Goal: Task Accomplishment & Management: Manage account settings

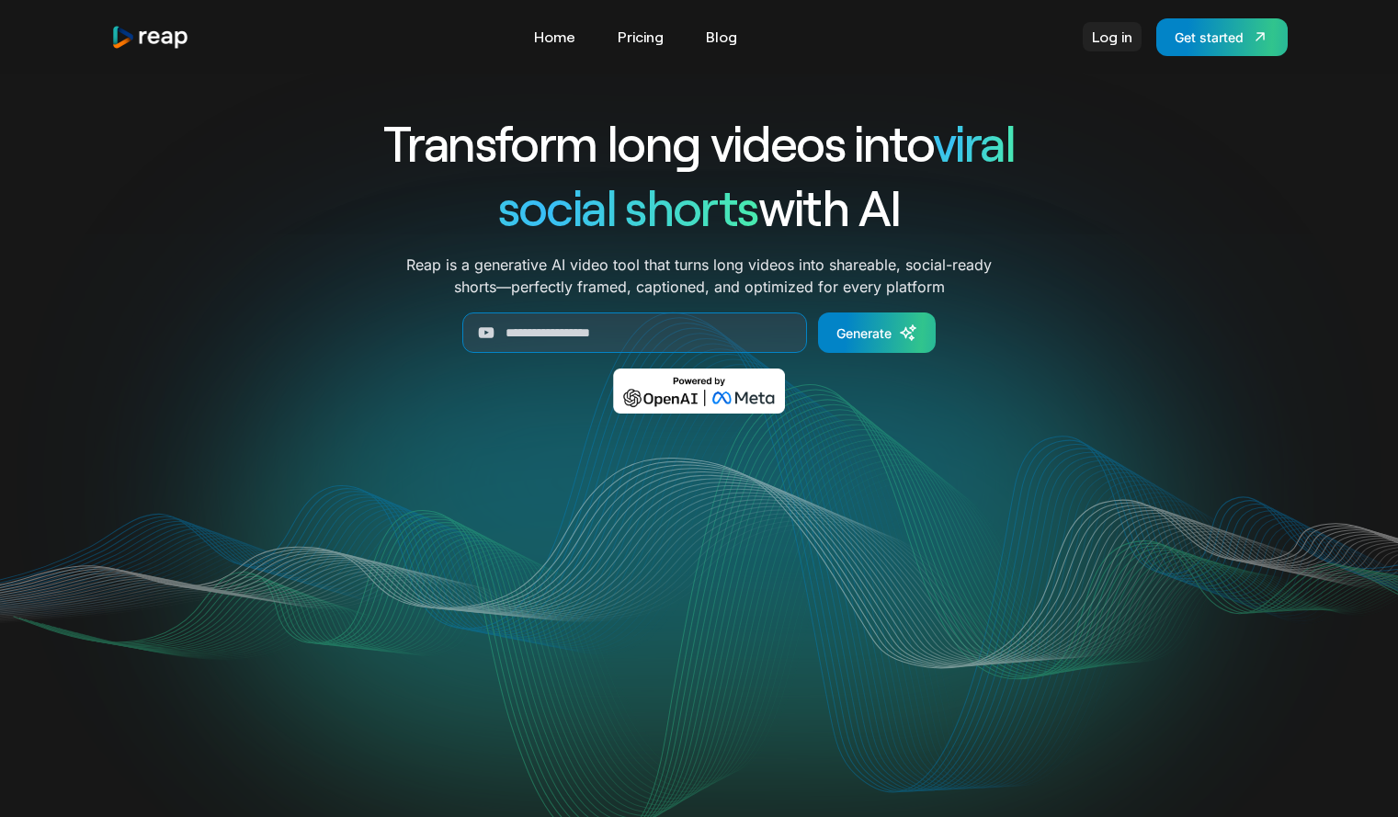
drag, startPoint x: 0, startPoint y: 0, endPoint x: 1116, endPoint y: 37, distance: 1117.0
click at [1116, 37] on link "Log in" at bounding box center [1111, 36] width 59 height 29
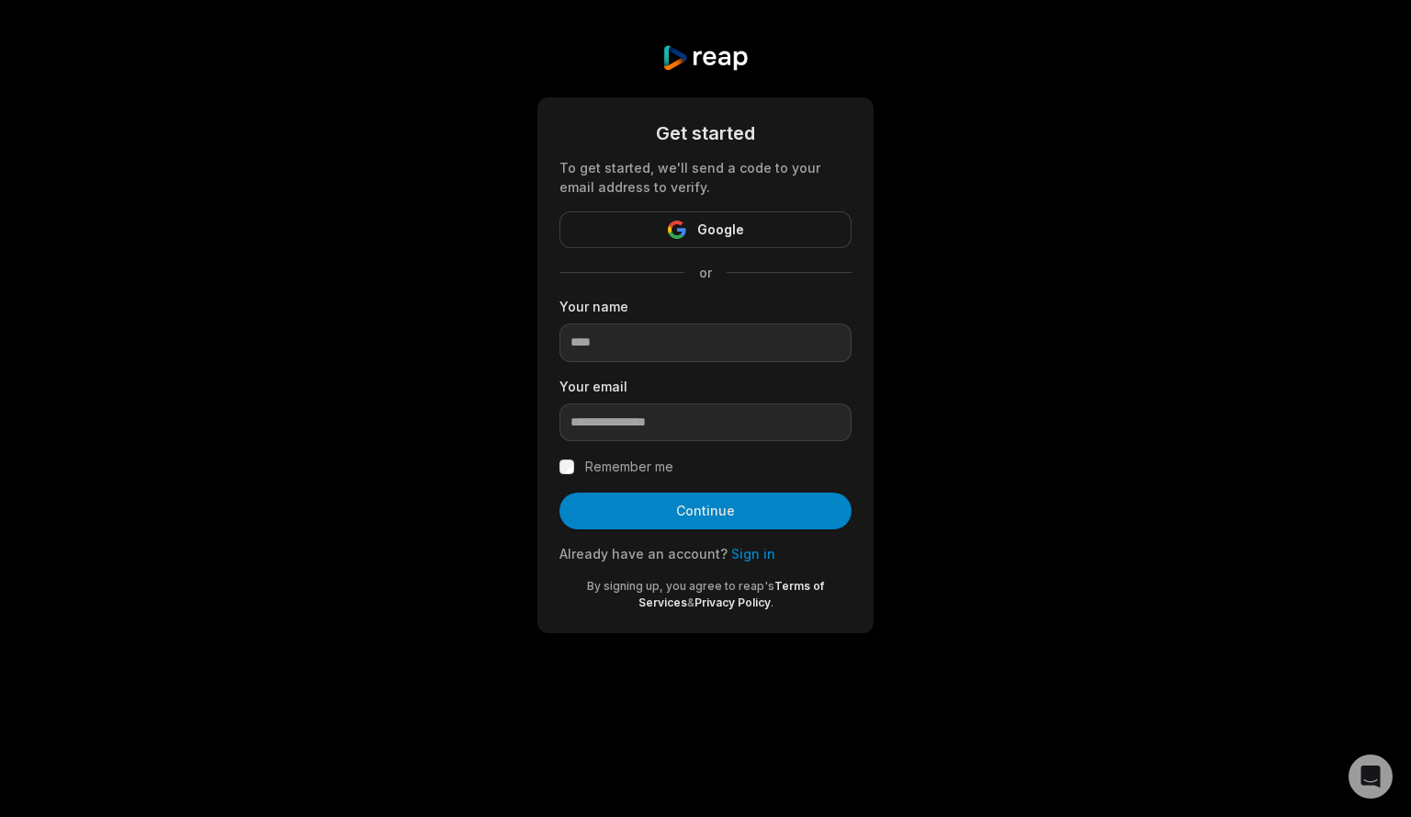
click at [753, 556] on link "Sign in" at bounding box center [753, 554] width 44 height 16
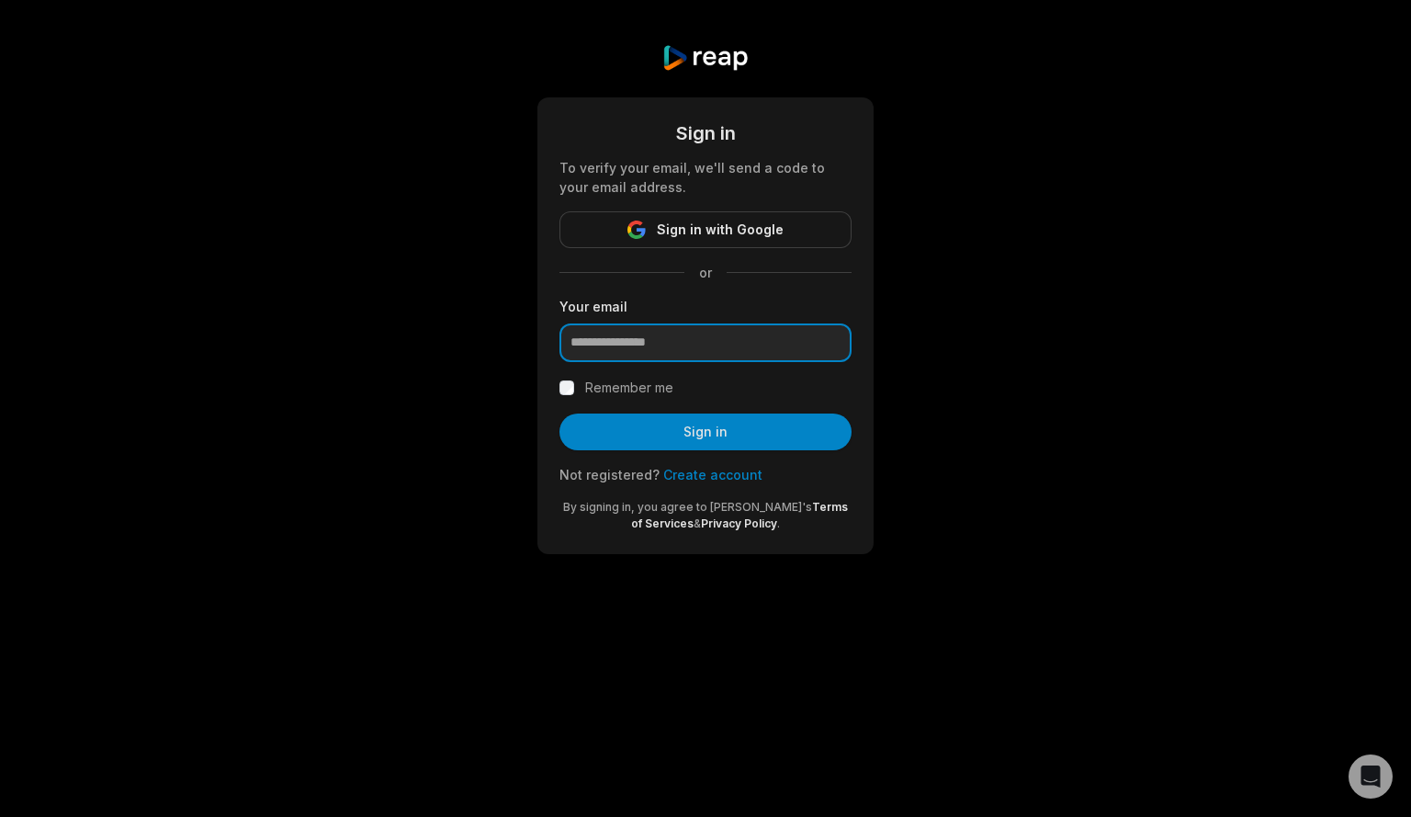
click at [700, 346] on input "email" at bounding box center [706, 342] width 292 height 39
type input "**********"
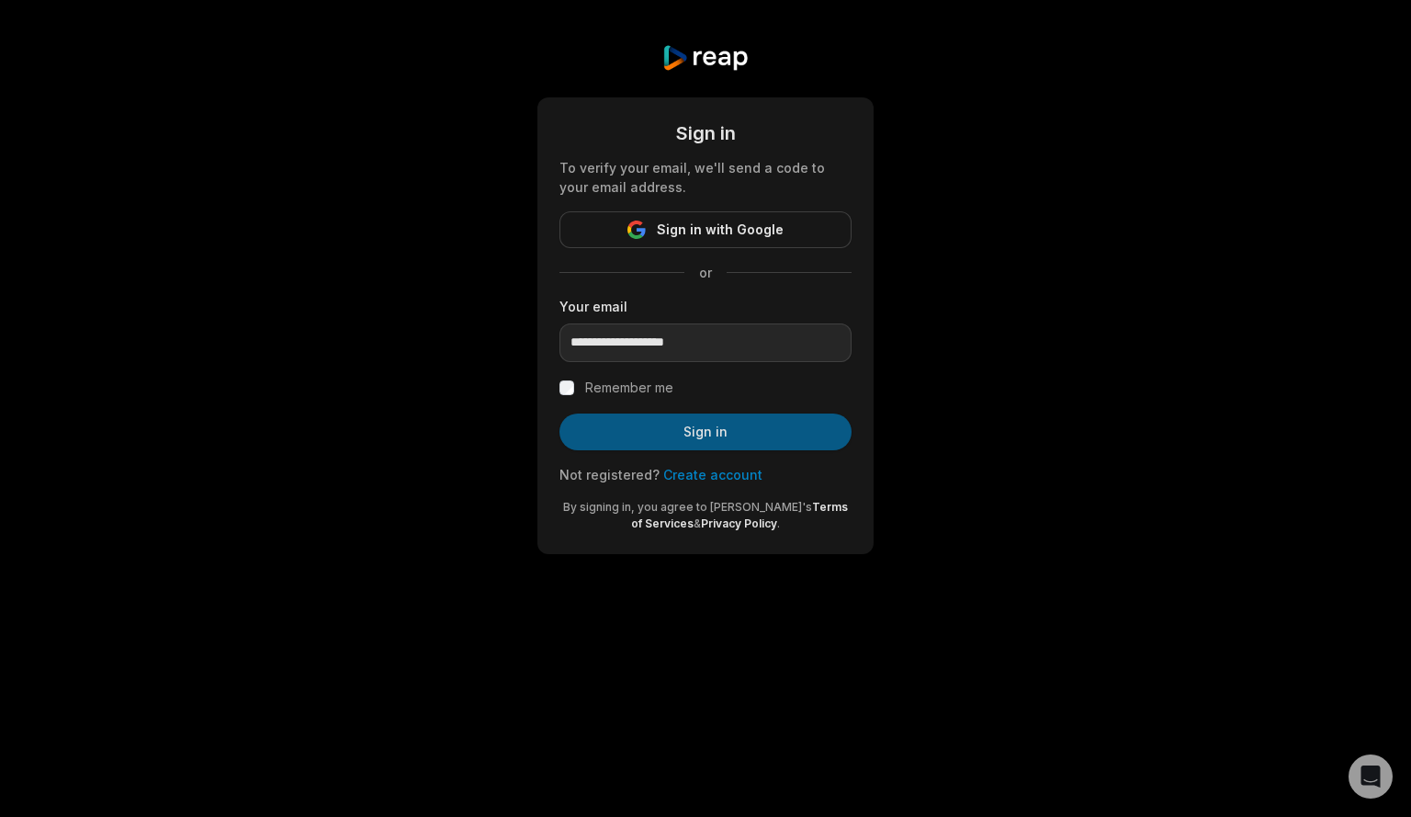
click at [675, 431] on button "Sign in" at bounding box center [706, 431] width 292 height 37
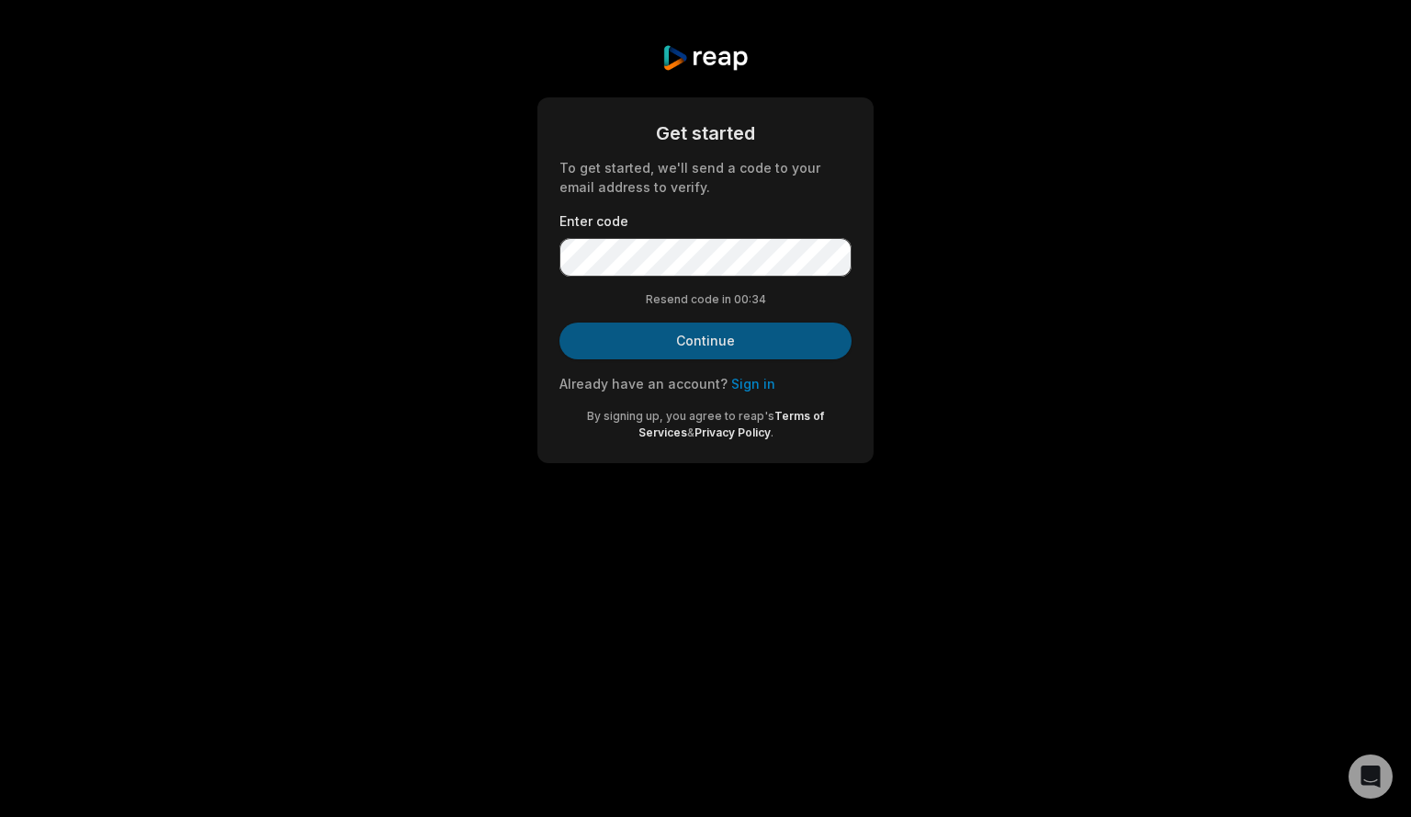
click at [758, 345] on button "Continue" at bounding box center [706, 341] width 292 height 37
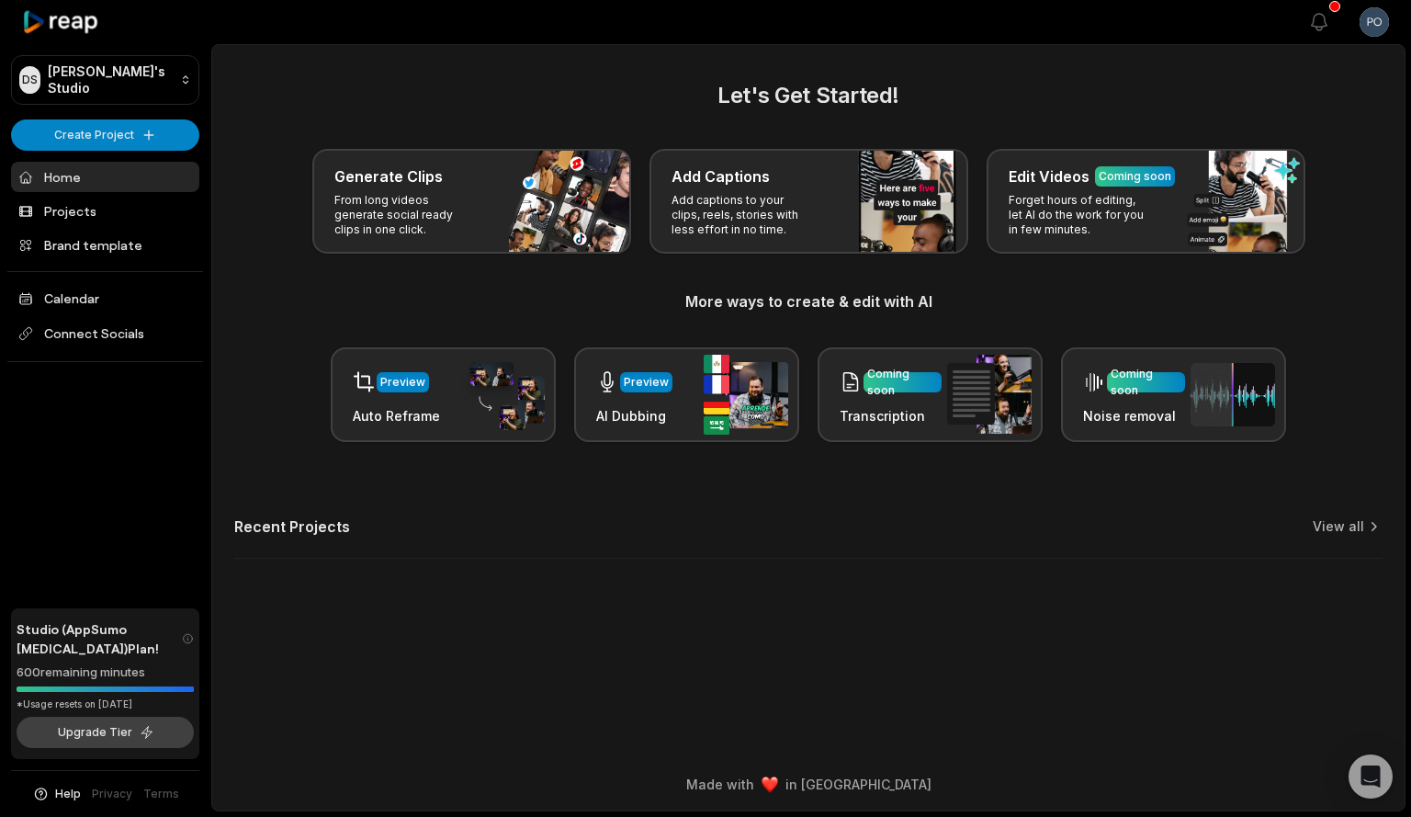
click at [143, 727] on button "Upgrade Tier" at bounding box center [105, 732] width 177 height 31
click at [1327, 17] on icon "button" at bounding box center [1319, 22] width 22 height 22
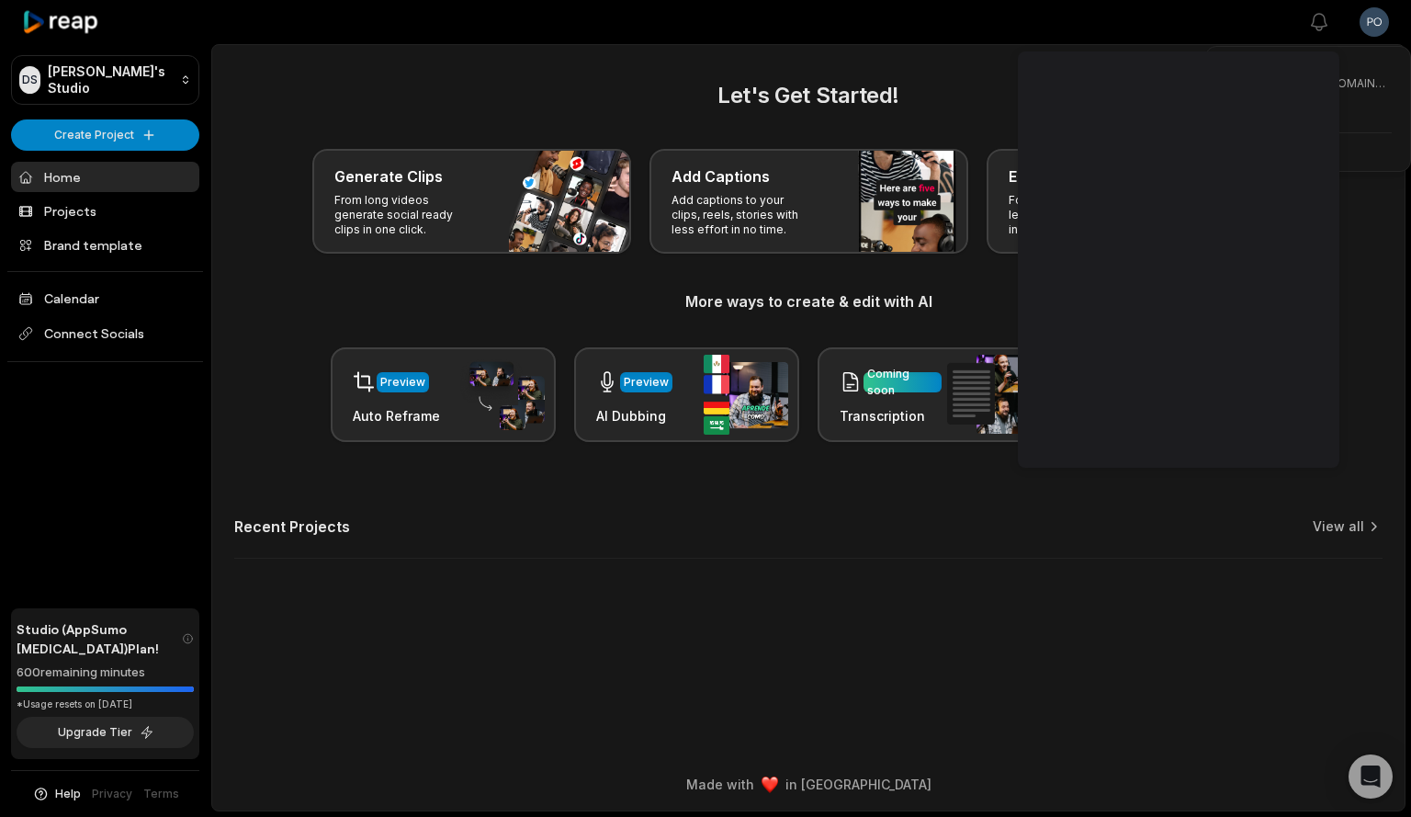
click at [1377, 23] on html "DS David's Studio Create Project Home Projects Brand template Calendar Connect …" at bounding box center [705, 408] width 1411 height 817
click at [1319, 22] on html "DS David's Studio Create Project Home Projects Brand template Calendar Connect …" at bounding box center [705, 408] width 1411 height 817
click at [1319, 22] on icon "button" at bounding box center [1319, 22] width 22 height 22
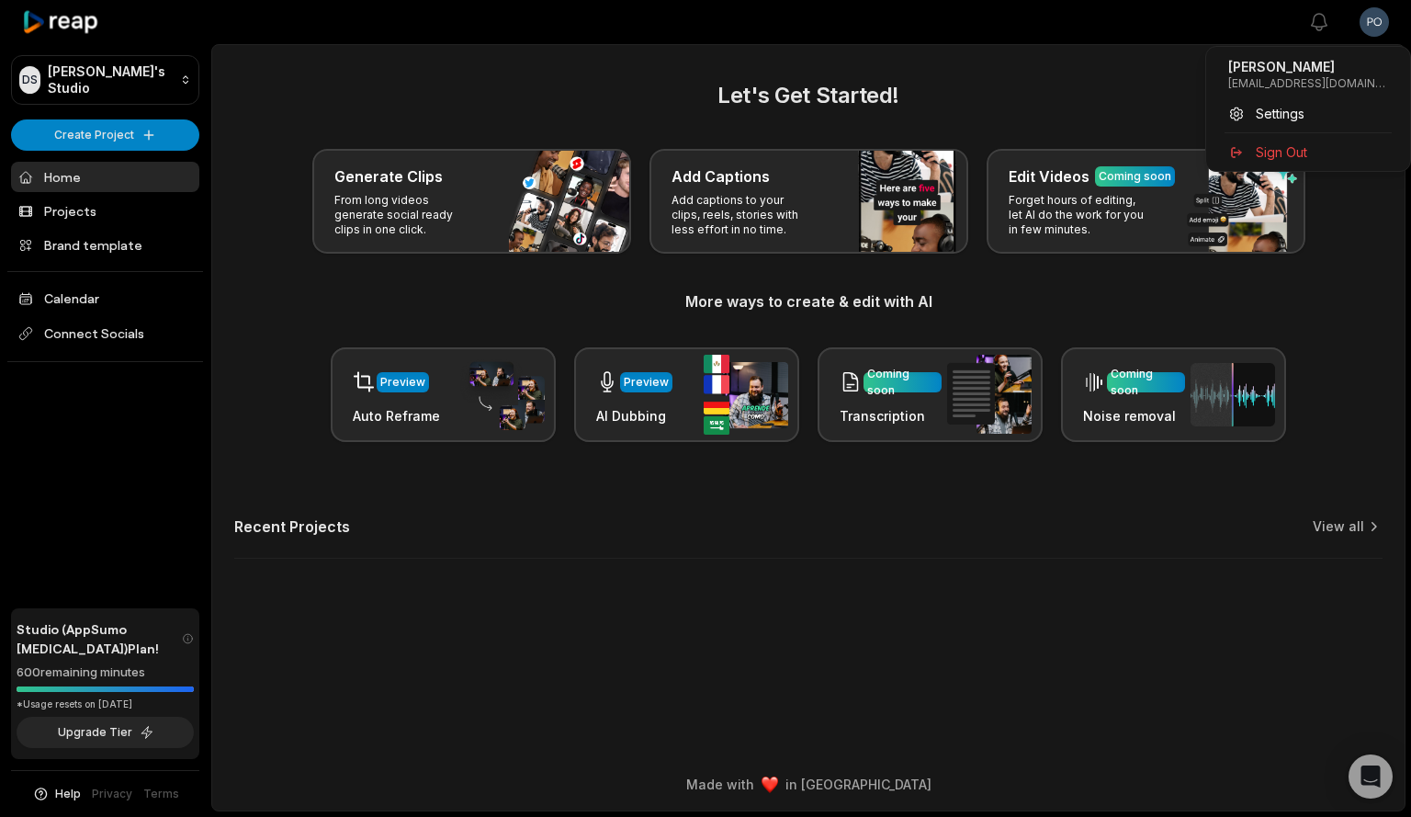
click at [1376, 16] on html "DS David's Studio Create Project Home Projects Brand template Calendar Connect …" at bounding box center [705, 408] width 1411 height 817
click at [1305, 148] on span "Sign Out" at bounding box center [1281, 151] width 51 height 19
